Goal: Transaction & Acquisition: Purchase product/service

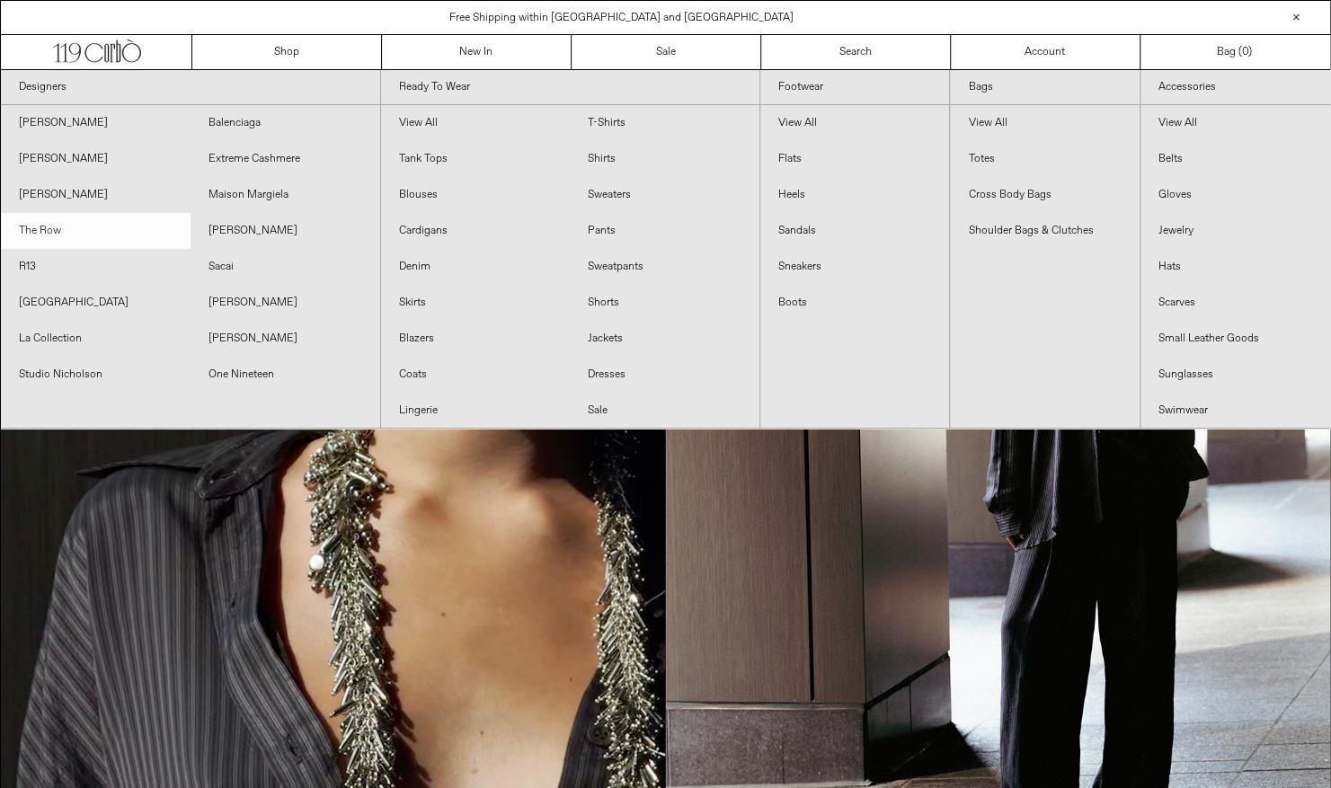
click at [67, 234] on link "The Row" at bounding box center [96, 231] width 190 height 36
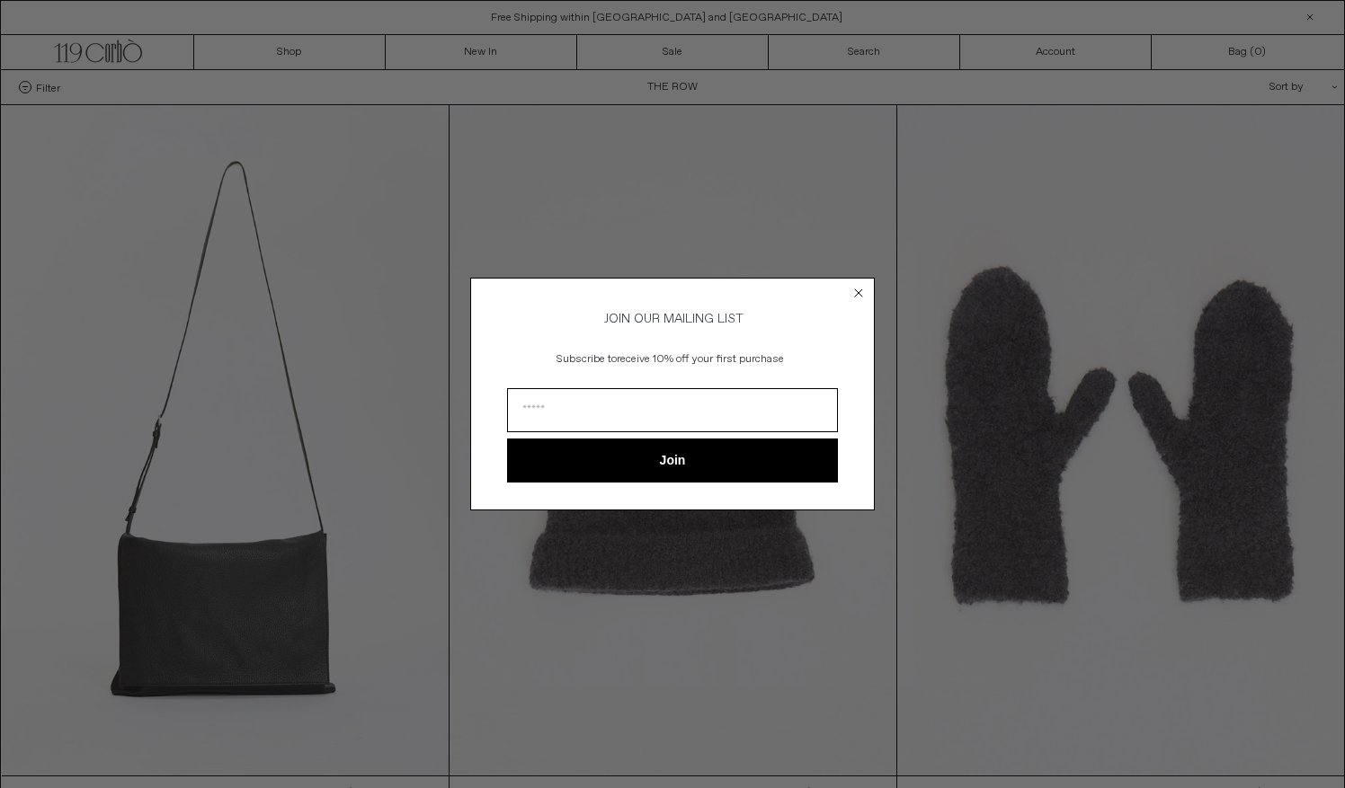
click at [858, 294] on circle "Close dialog" at bounding box center [858, 293] width 17 height 17
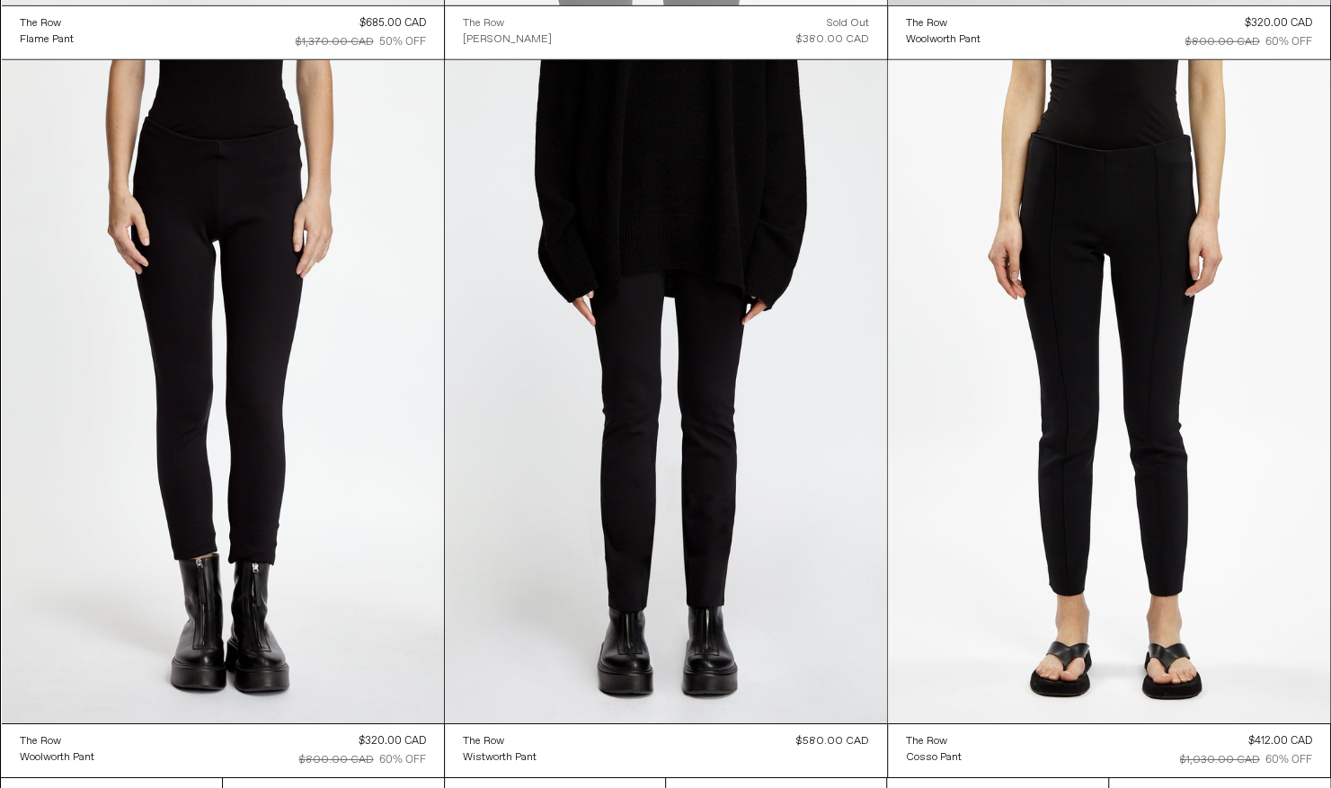
scroll to position [23031, 0]
